Goal: Navigation & Orientation: Find specific page/section

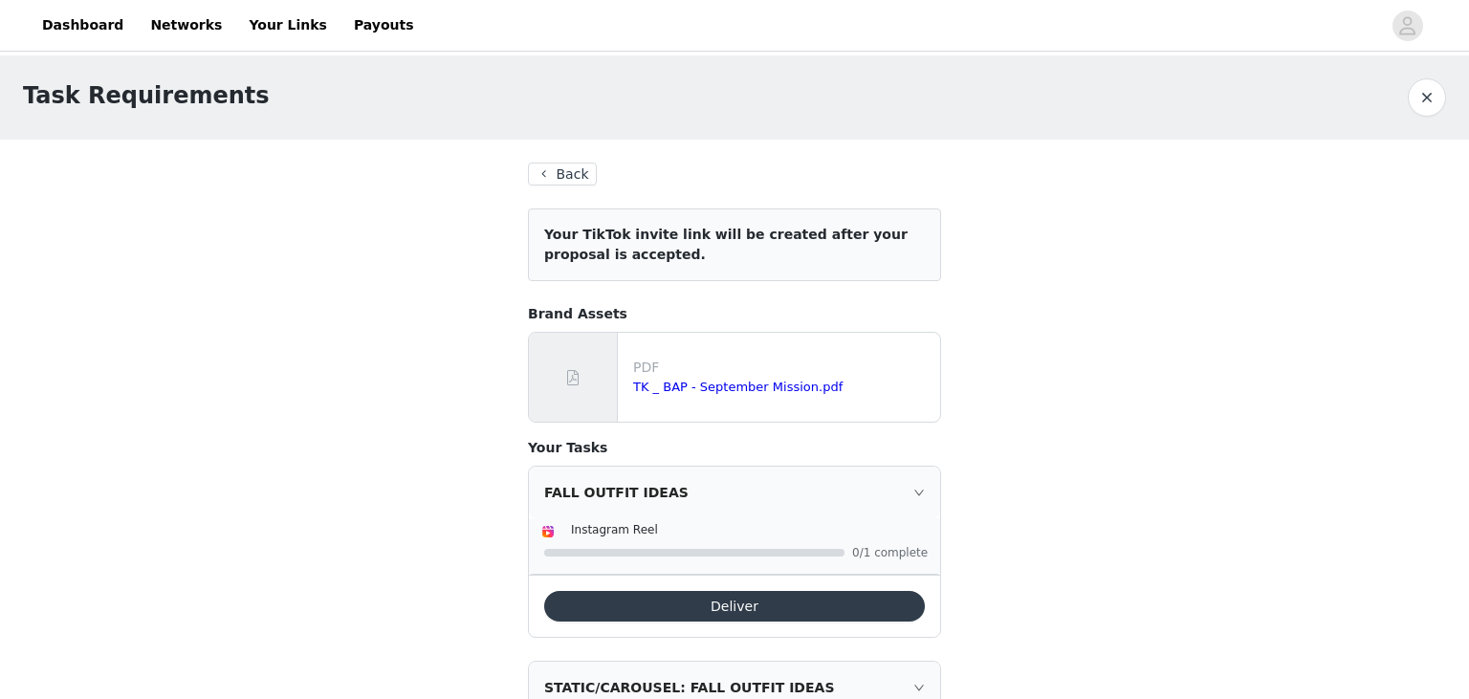
click at [567, 174] on button "Back" at bounding box center [562, 174] width 69 height 23
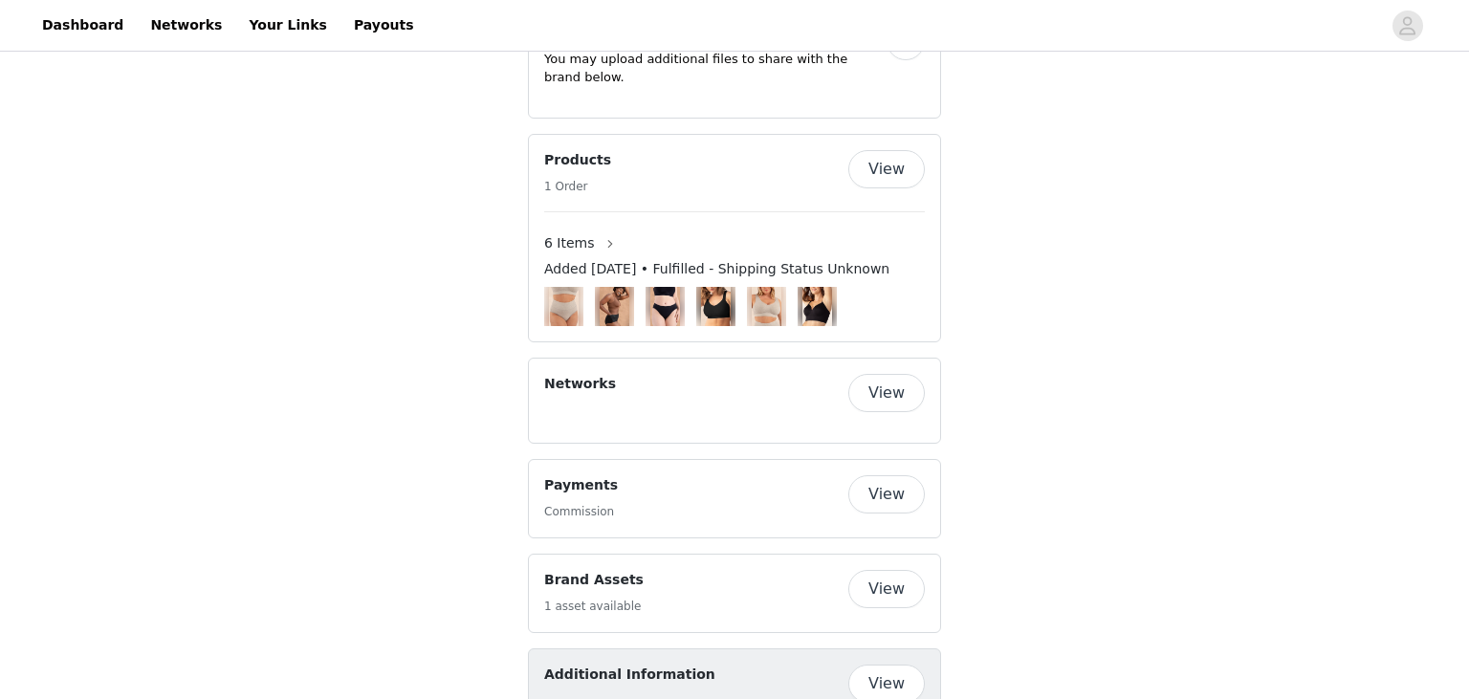
scroll to position [1105, 0]
click at [595, 242] on button "button" at bounding box center [610, 242] width 31 height 31
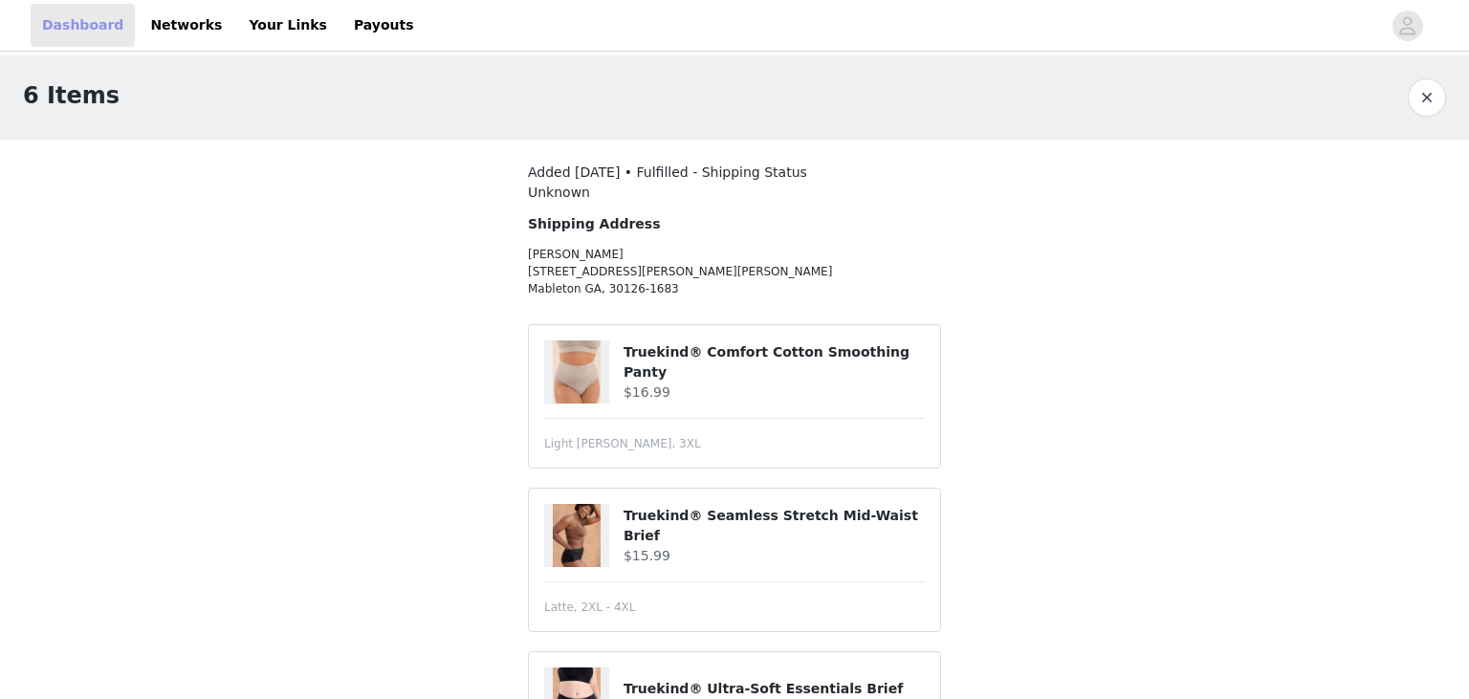
click at [78, 30] on link "Dashboard" at bounding box center [83, 25] width 104 height 43
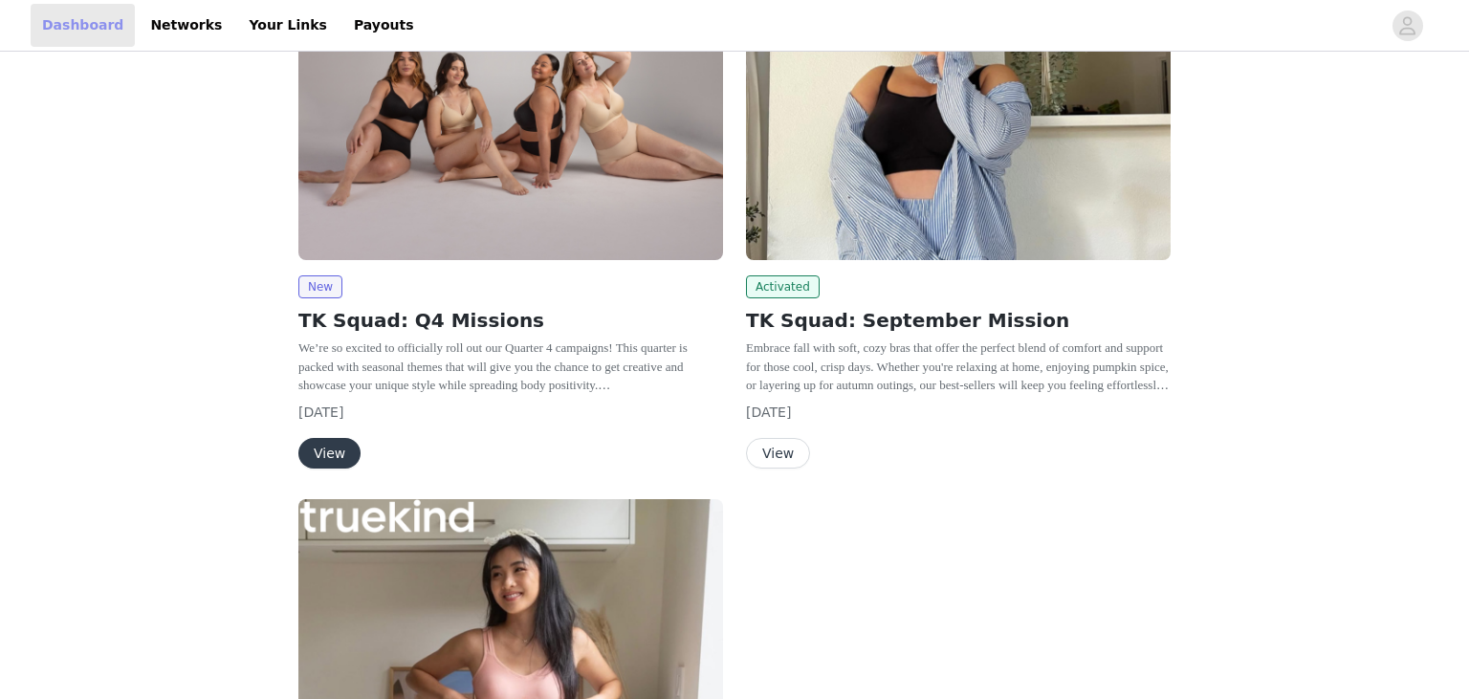
scroll to position [364, 0]
click at [786, 457] on button "View" at bounding box center [778, 452] width 64 height 31
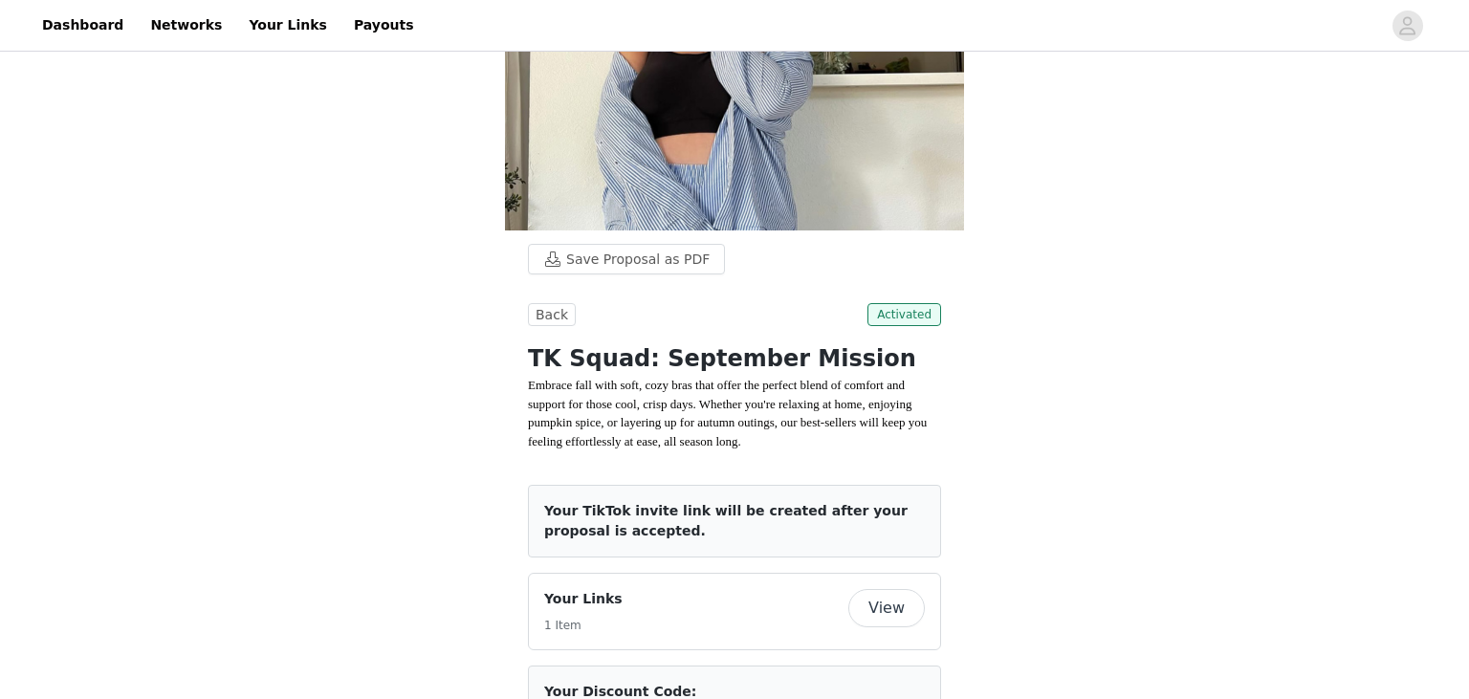
scroll to position [173, 0]
